Goal: Task Accomplishment & Management: Use online tool/utility

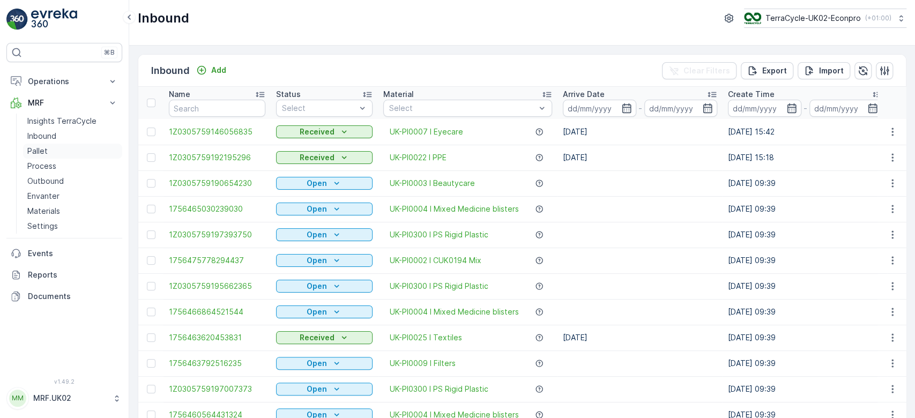
click at [42, 157] on link "Pallet" at bounding box center [72, 151] width 99 height 15
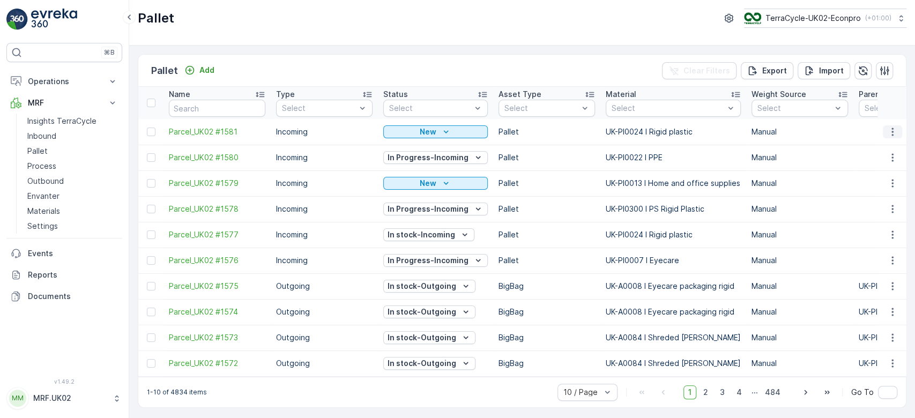
click at [888, 136] on icon "button" at bounding box center [893, 132] width 11 height 11
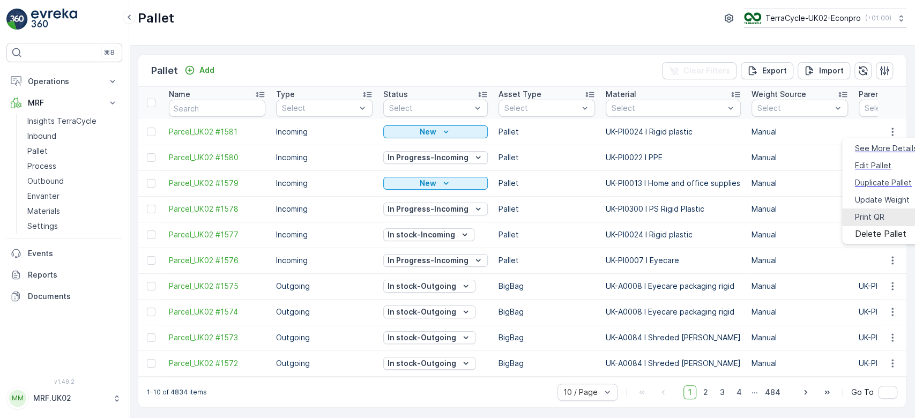
click at [871, 212] on span "Print QR" at bounding box center [869, 217] width 29 height 11
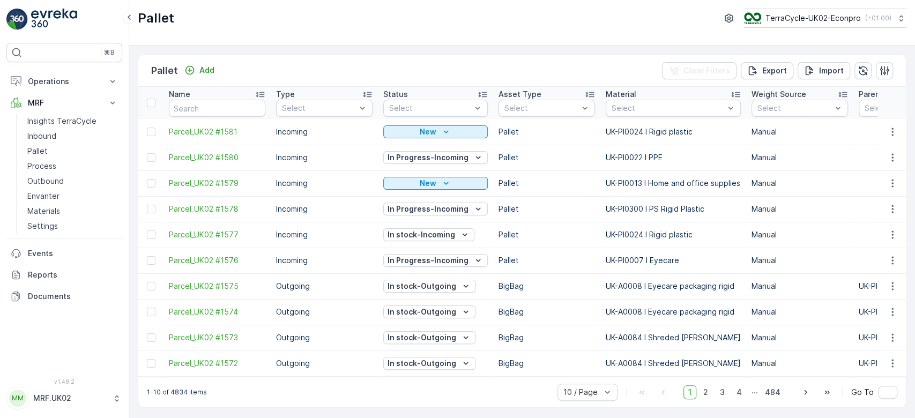
click at [892, 135] on icon "button" at bounding box center [893, 132] width 11 height 11
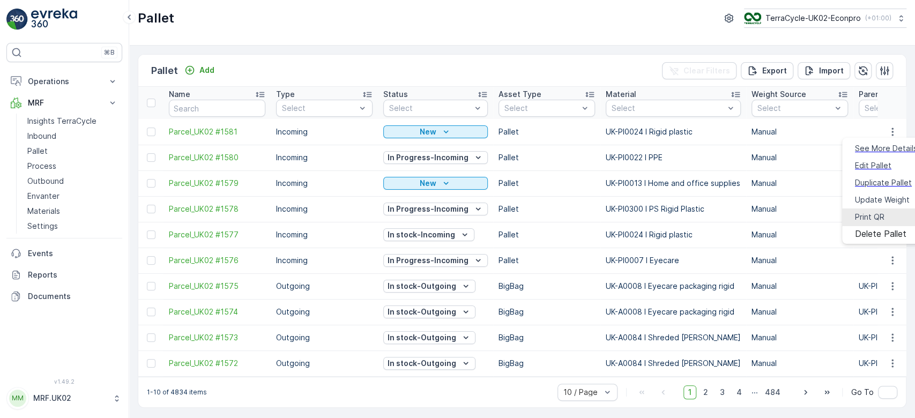
click at [870, 212] on span "Print QR" at bounding box center [869, 217] width 29 height 11
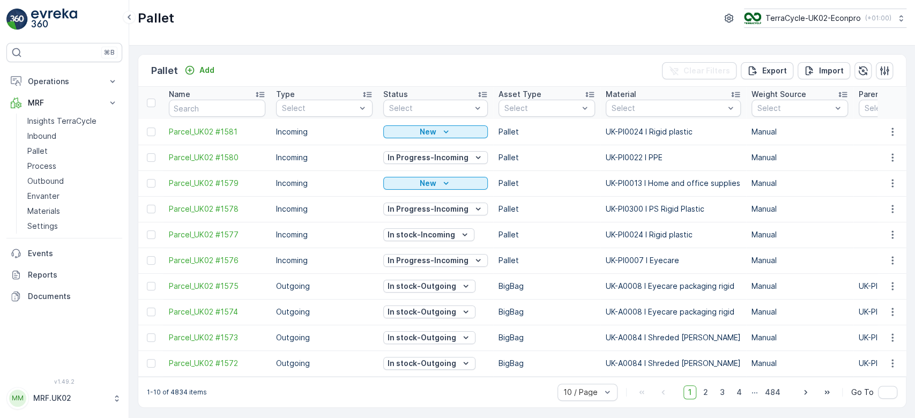
click at [43, 151] on p "Pallet" at bounding box center [37, 151] width 20 height 11
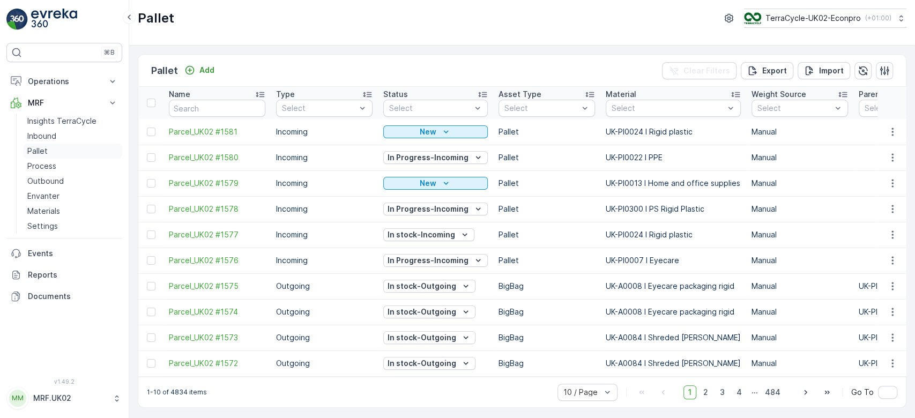
click at [65, 144] on link "Pallet" at bounding box center [72, 151] width 99 height 15
click at [203, 65] on p "Add" at bounding box center [206, 70] width 15 height 11
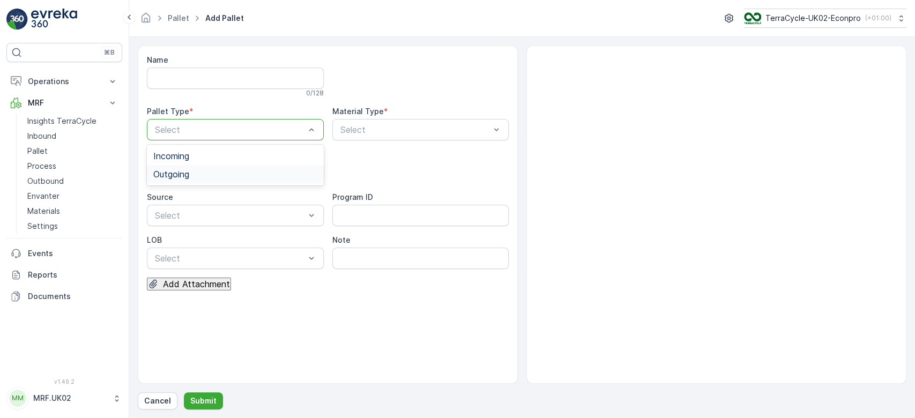
click at [235, 165] on div "Outgoing" at bounding box center [235, 174] width 177 height 18
drag, startPoint x: 219, startPoint y: 169, endPoint x: 218, endPoint y: 255, distance: 85.3
click at [218, 255] on div "BigBag" at bounding box center [235, 254] width 164 height 10
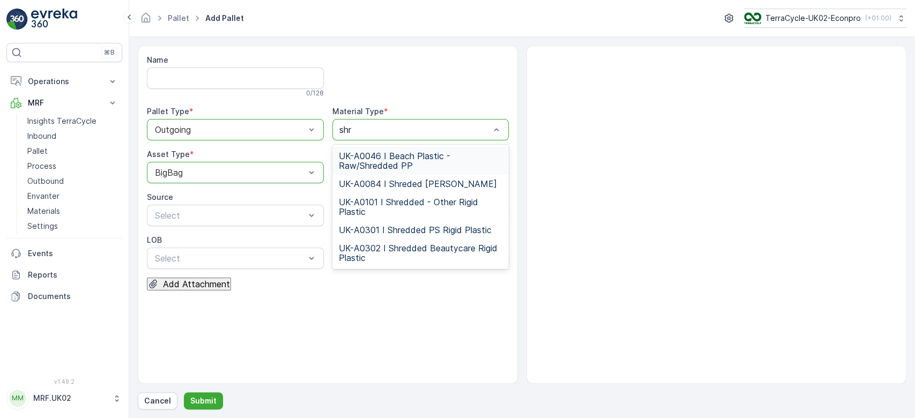
type input "shre"
click at [434, 229] on span "UK-A0301 I Shredded PS Rigid Plastic" at bounding box center [415, 230] width 153 height 10
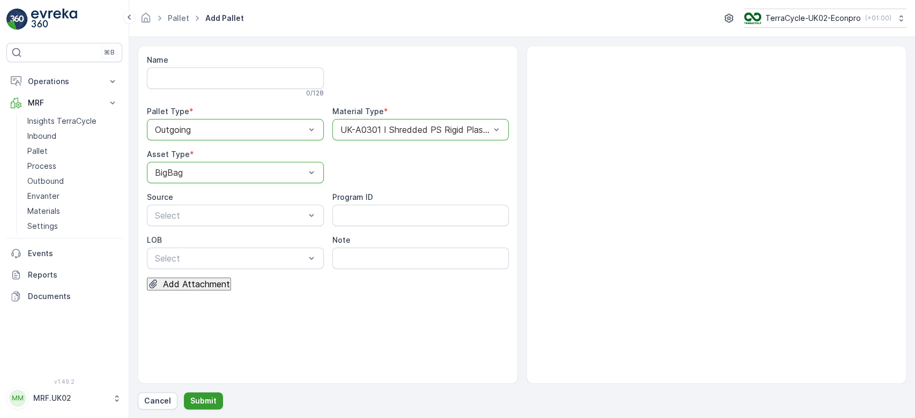
click at [192, 395] on button "Submit" at bounding box center [203, 401] width 39 height 17
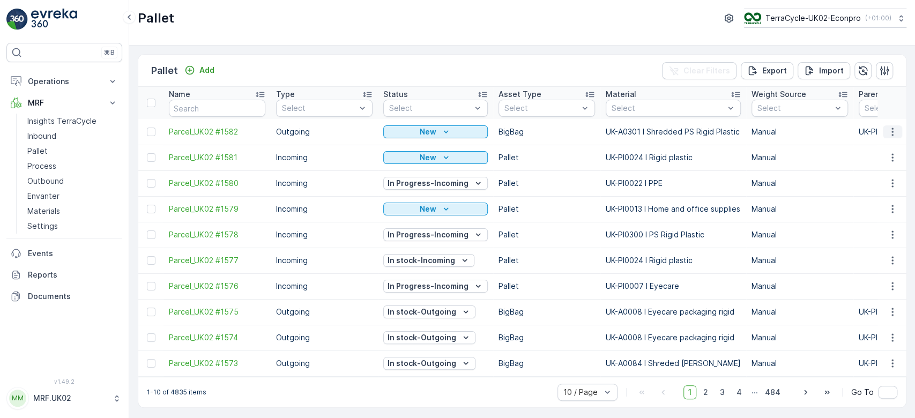
click at [889, 130] on icon "button" at bounding box center [893, 132] width 11 height 11
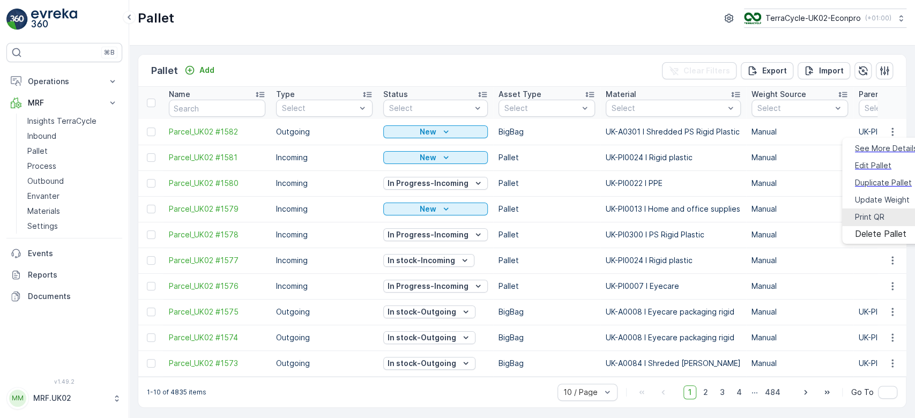
click at [870, 212] on div "Print QR" at bounding box center [869, 217] width 29 height 11
